Goal: Navigation & Orientation: Go to known website

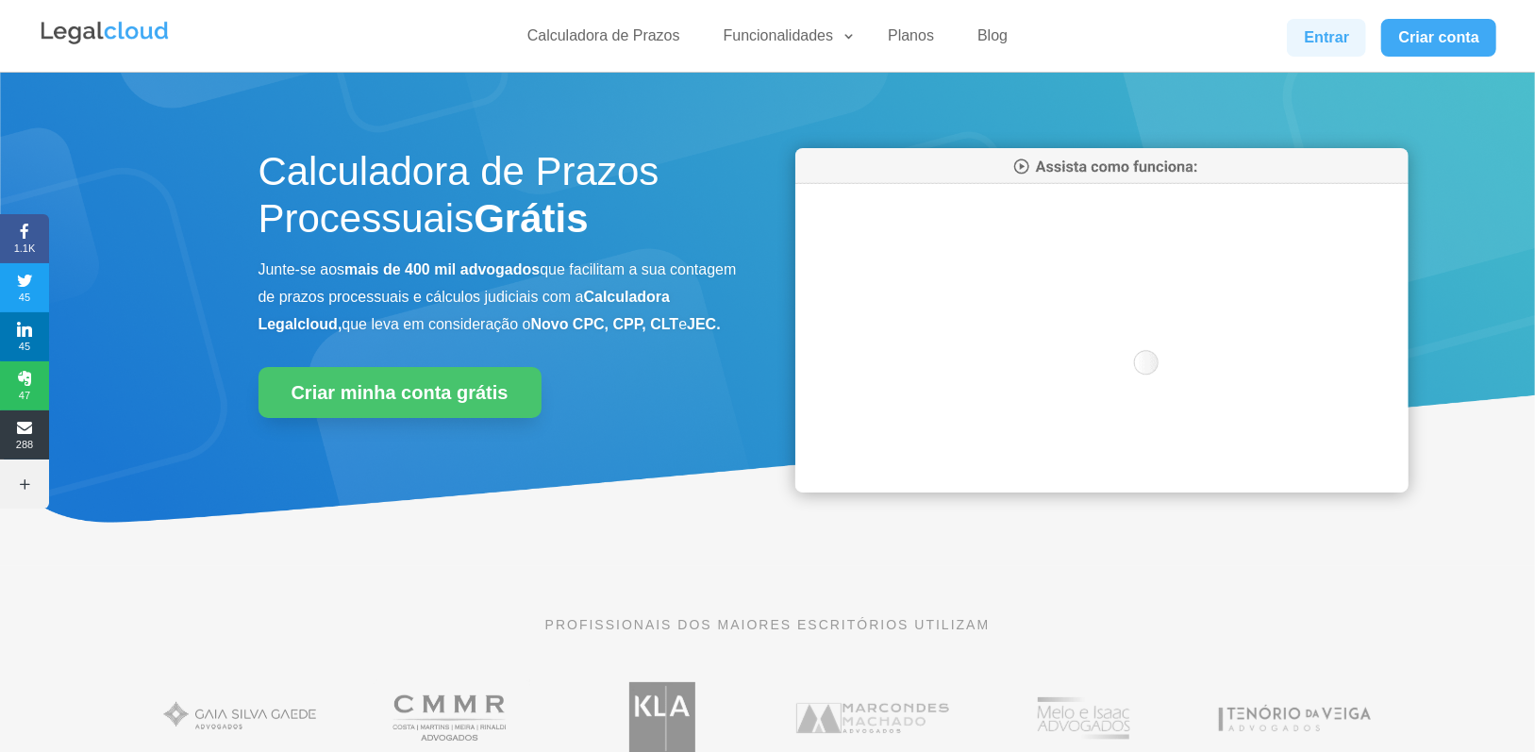
click at [1310, 38] on link "Entrar" at bounding box center [1326, 38] width 79 height 38
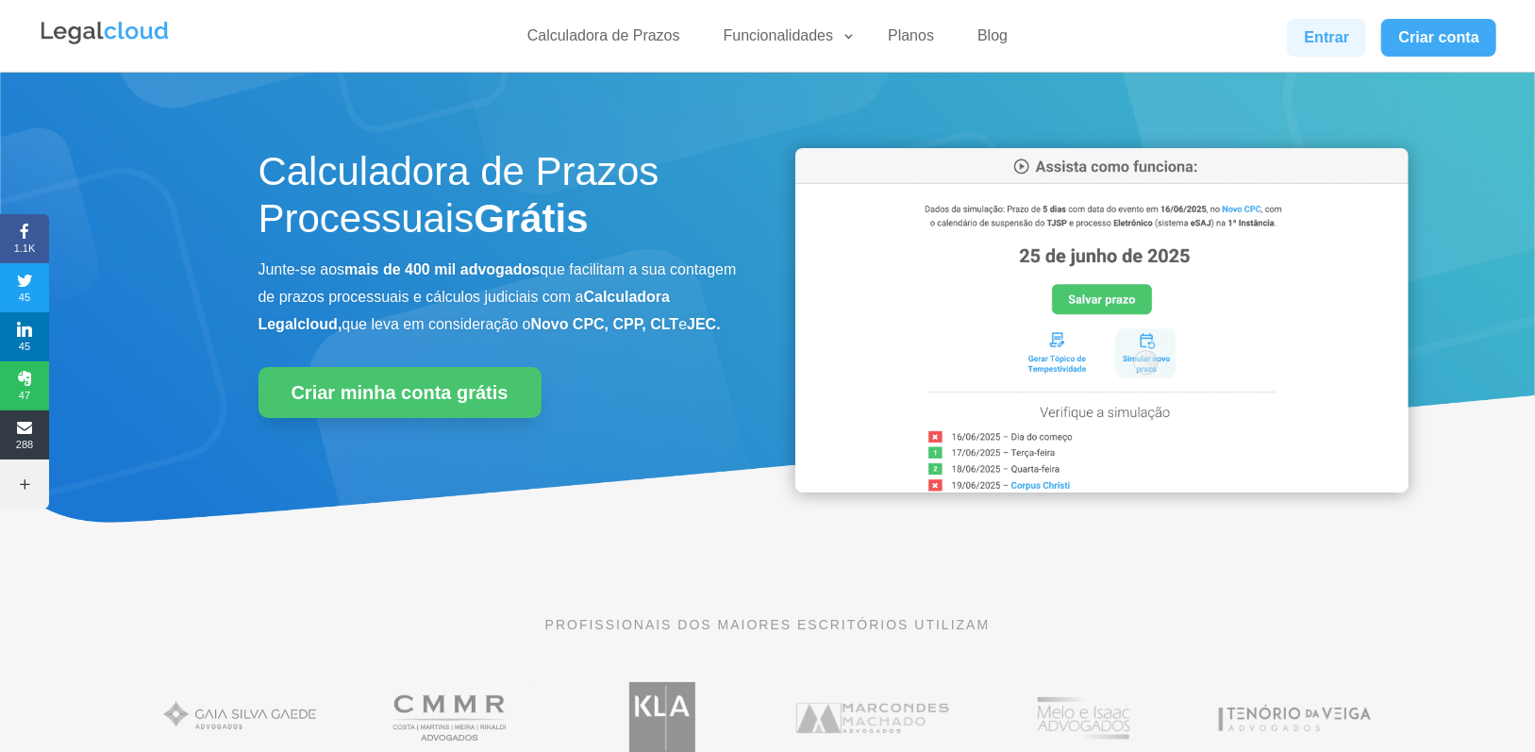
click at [1306, 44] on link "Entrar" at bounding box center [1326, 38] width 79 height 38
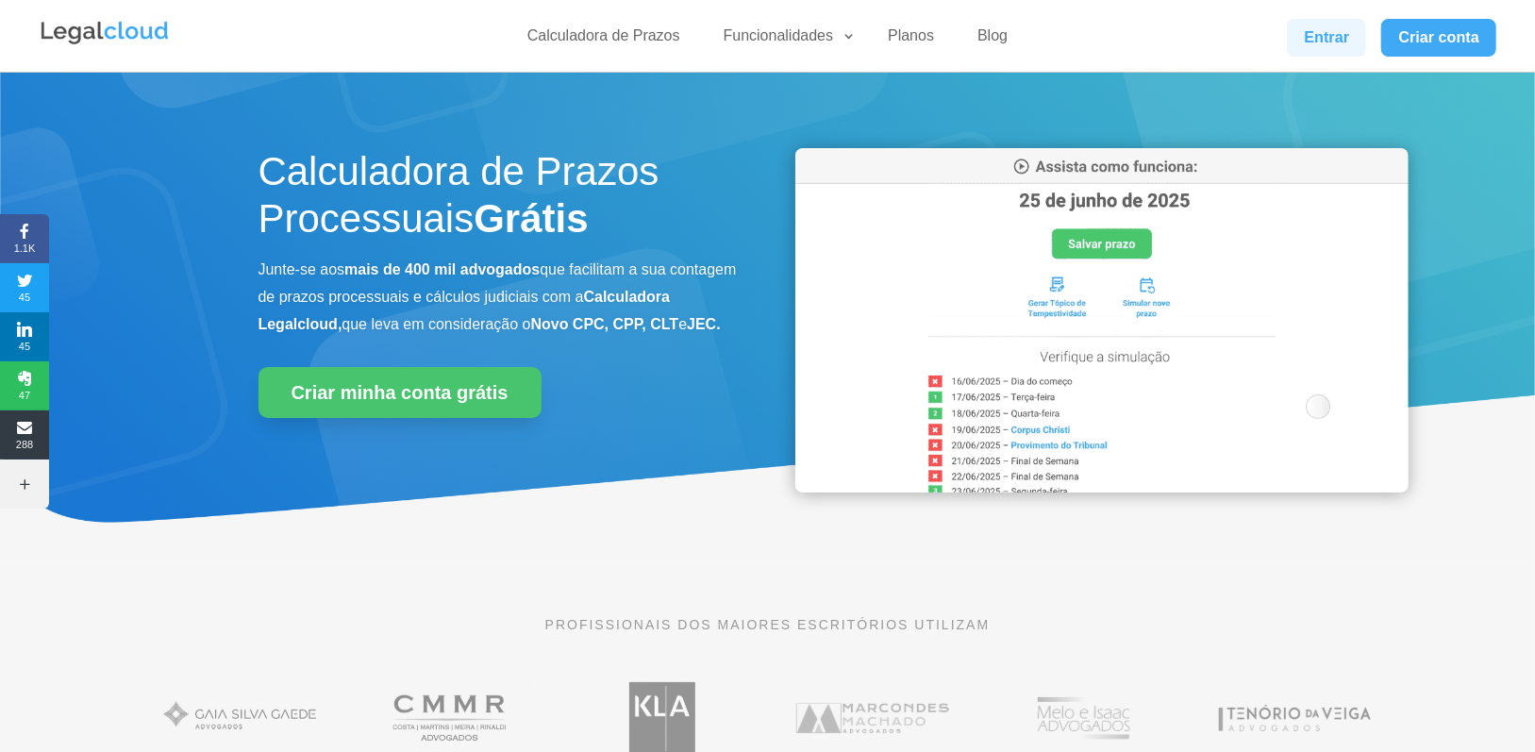
click at [1328, 34] on link "Entrar" at bounding box center [1326, 38] width 79 height 38
